Goal: Task Accomplishment & Management: Complete application form

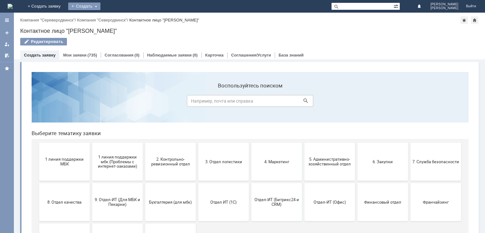
click at [100, 7] on div "Создать" at bounding box center [84, 7] width 32 height 8
click at [88, 55] on div "(735)" at bounding box center [92, 55] width 9 height 5
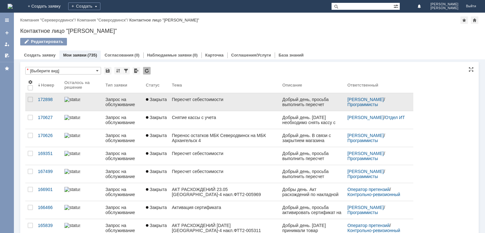
click at [203, 98] on div "Пересчет себестоимости" at bounding box center [225, 99] width 106 height 5
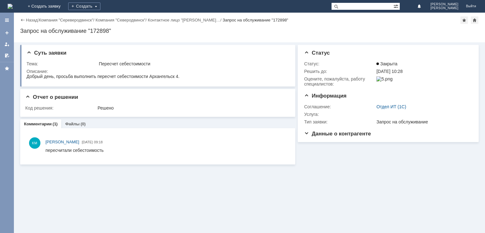
click at [27, 17] on div "Назад | Компания "Сереверодвинск" / Компания "Северодвинск" / Контактное лицо "…" at bounding box center [249, 20] width 459 height 8
click at [30, 19] on link "Назад" at bounding box center [32, 20] width 12 height 5
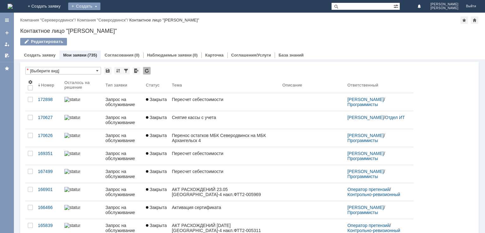
click at [100, 7] on div "Создать" at bounding box center [84, 7] width 32 height 8
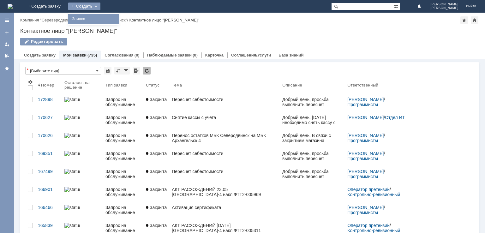
click at [118, 20] on link "Заявка" at bounding box center [94, 19] width 48 height 8
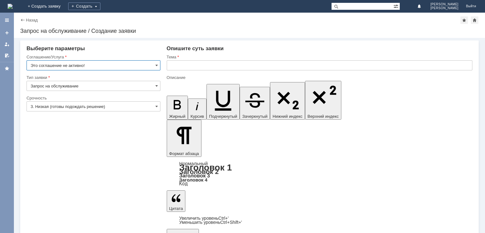
click at [158, 109] on input "3. Низкая (готовы подождать решение)" at bounding box center [94, 106] width 134 height 10
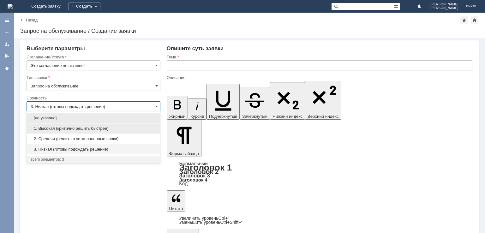
click at [109, 125] on div "1. Высокая (критично решить быстрее)" at bounding box center [93, 129] width 133 height 10
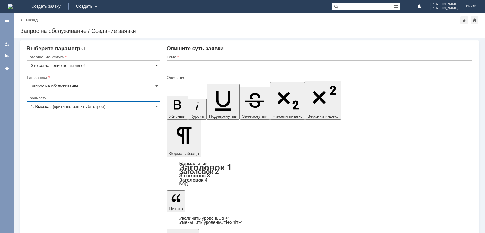
type input "1. Высокая (критично решить быстрее)"
click at [155, 66] on span at bounding box center [156, 65] width 3 height 5
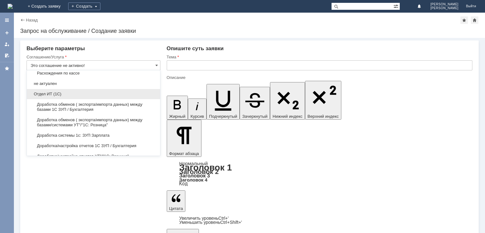
click at [77, 92] on span "Отдел ИТ (1С)" at bounding box center [94, 94] width 126 height 5
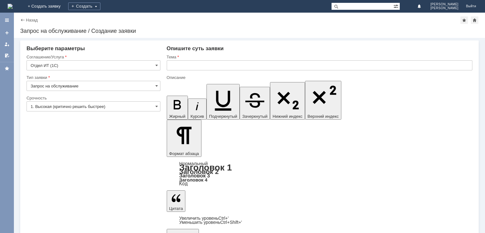
type input "Отдел ИТ (1С)"
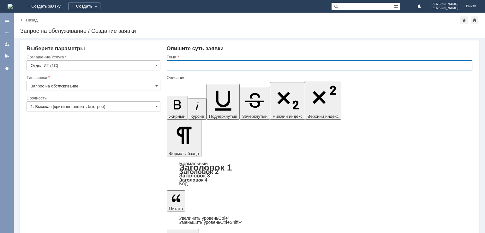
click at [174, 61] on input "text" at bounding box center [320, 65] width 306 height 10
type input "Пересчет себестоимости"
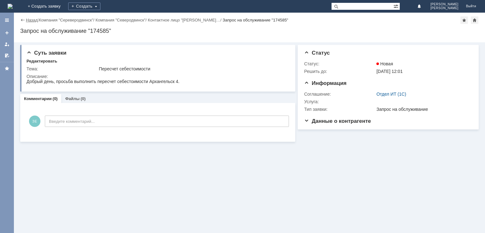
click at [28, 21] on link "Назад" at bounding box center [32, 20] width 12 height 5
